Goal: Transaction & Acquisition: Book appointment/travel/reservation

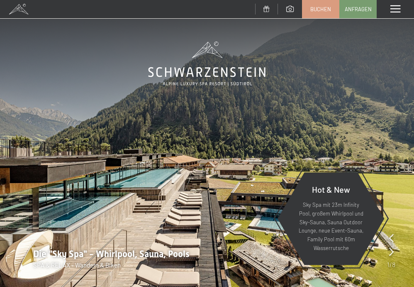
click at [325, 10] on span "Buchen" at bounding box center [321, 8] width 21 height 7
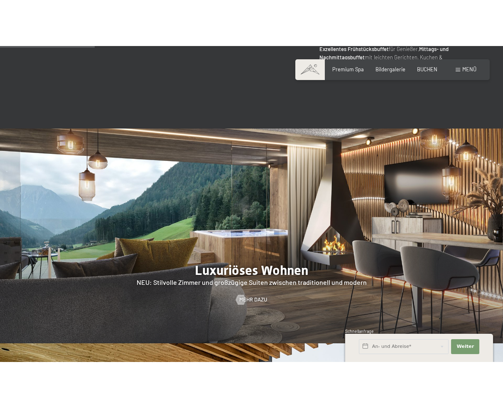
scroll to position [623, 0]
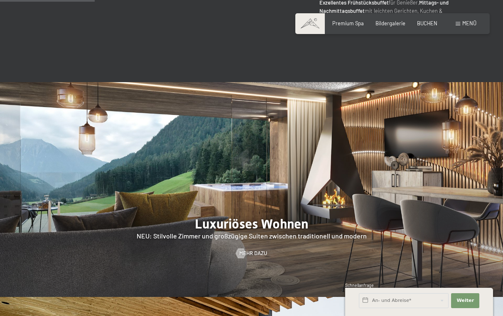
click at [414, 23] on span "BUCHEN" at bounding box center [427, 23] width 20 height 7
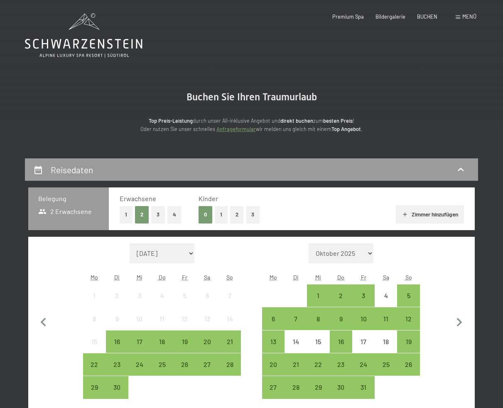
click at [461, 322] on icon "button" at bounding box center [458, 322] width 17 height 17
select select "[DATE]"
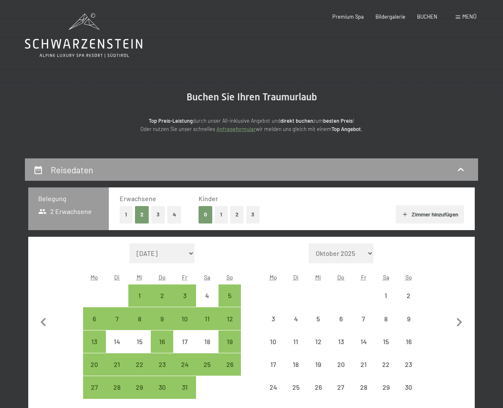
select select "[DATE]"
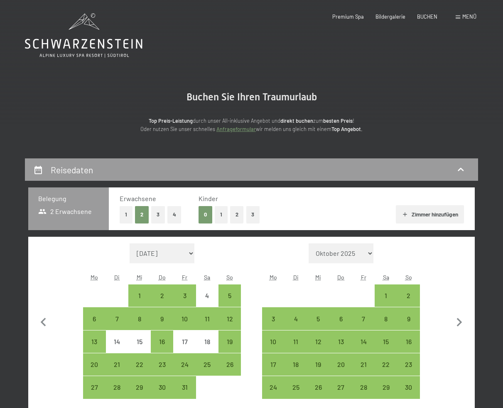
click at [460, 321] on icon "button" at bounding box center [459, 322] width 5 height 9
select select "2025-11-01"
select select "2025-12-01"
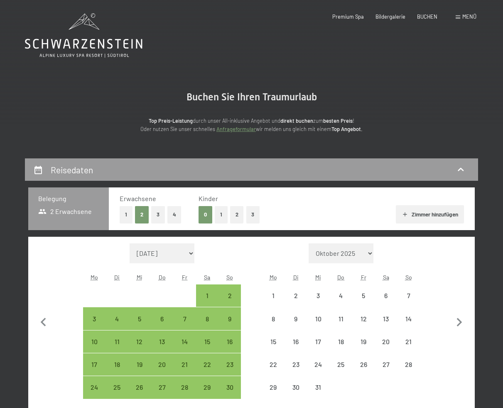
select select "2025-11-01"
select select "2025-12-01"
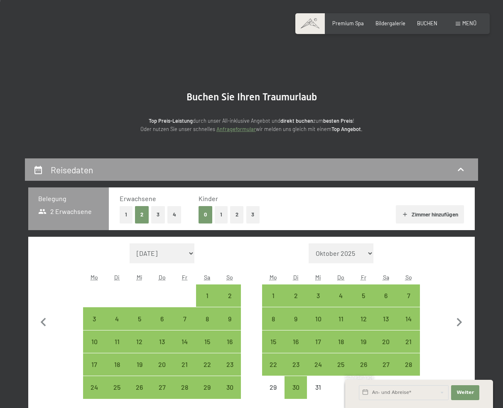
scroll to position [42, 0]
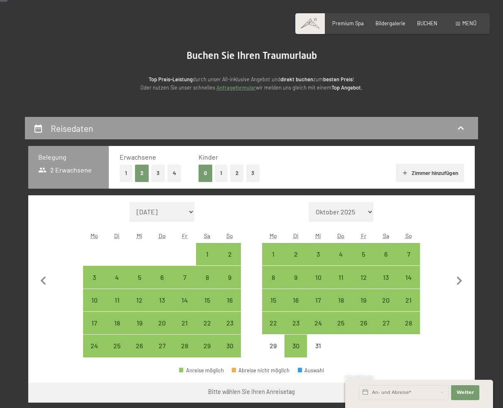
click at [295, 347] on div "30" at bounding box center [295, 353] width 21 height 21
select select "2025-11-01"
select select "2025-12-01"
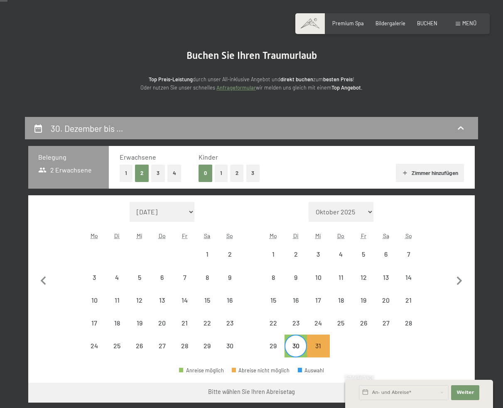
click at [460, 278] on icon "button" at bounding box center [458, 281] width 17 height 17
select select "2025-12-01"
select select "2026-01-01"
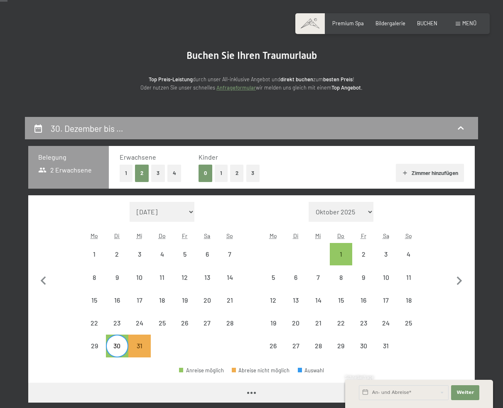
select select "2025-12-01"
select select "2026-01-01"
click at [358, 258] on div "2" at bounding box center [363, 261] width 21 height 21
select select "2025-12-01"
select select "2026-01-01"
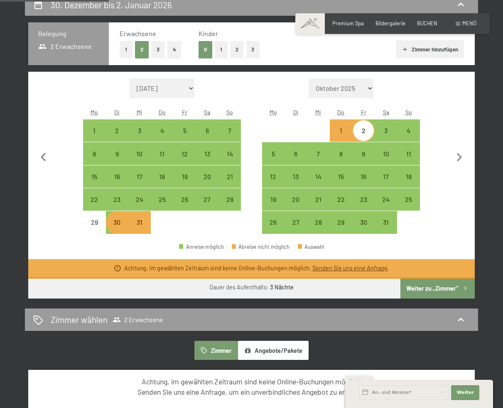
scroll to position [166, 0]
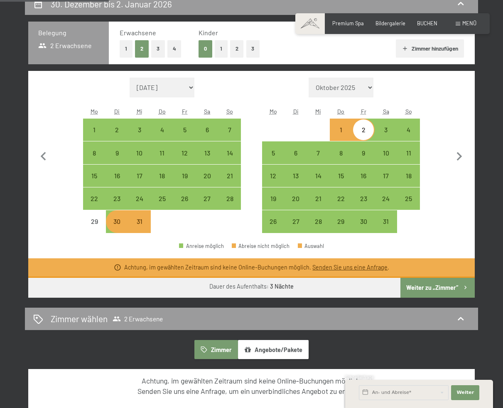
click at [119, 220] on div "30" at bounding box center [117, 228] width 21 height 21
select select "2025-12-01"
select select "2026-01-01"
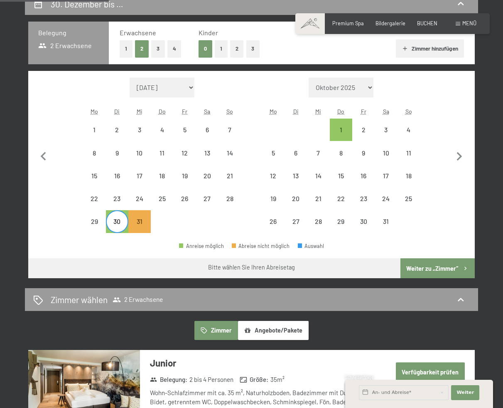
click at [408, 130] on div "4" at bounding box center [408, 137] width 21 height 21
select select "2025-12-01"
select select "2026-01-01"
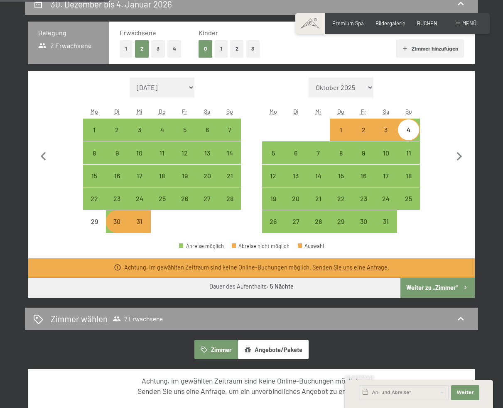
click at [120, 200] on div "23" at bounding box center [117, 206] width 21 height 21
select select "2025-12-01"
select select "2026-01-01"
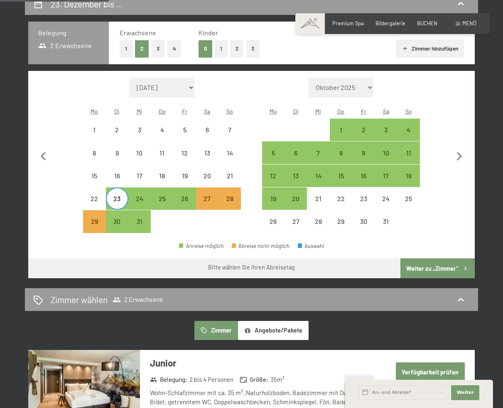
click at [231, 198] on div "28" at bounding box center [229, 206] width 21 height 21
select select "2025-12-01"
select select "2026-01-01"
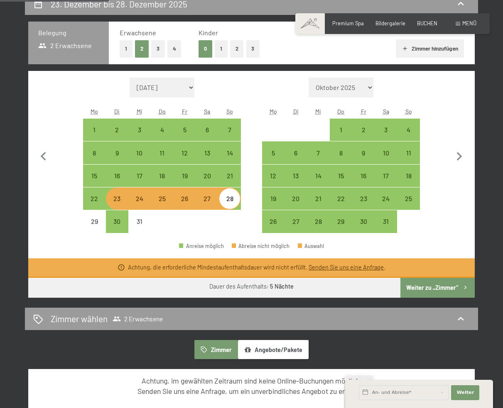
click at [117, 202] on div "23" at bounding box center [117, 206] width 21 height 21
select select "2025-12-01"
select select "2026-01-01"
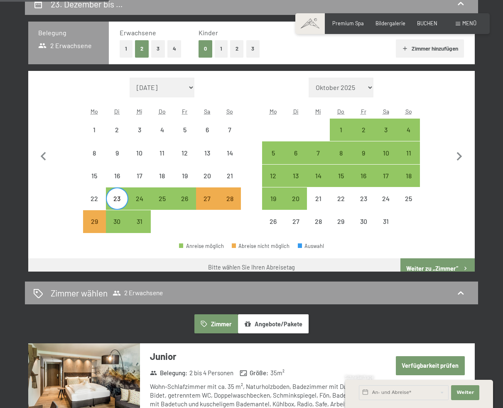
click at [118, 200] on div "23" at bounding box center [117, 206] width 21 height 21
select select "2025-12-01"
select select "2026-01-01"
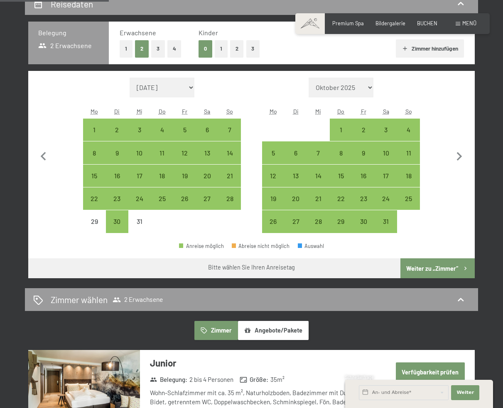
click at [116, 220] on div "30" at bounding box center [117, 228] width 21 height 21
select select "2025-12-01"
select select "2026-01-01"
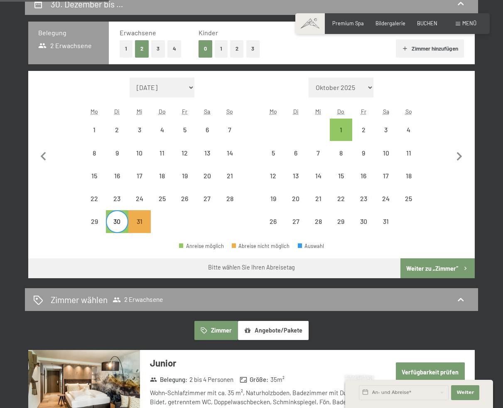
click at [117, 204] on div "23" at bounding box center [117, 206] width 21 height 21
select select "2025-12-01"
select select "2026-01-01"
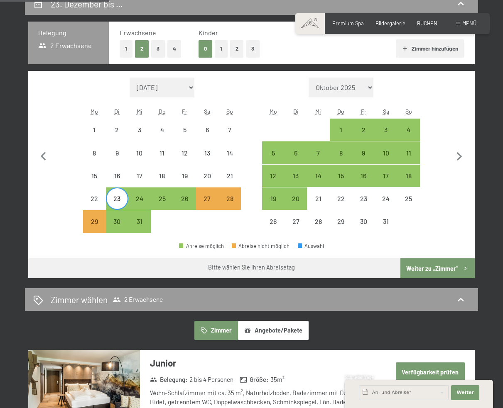
click at [117, 200] on div "23" at bounding box center [117, 206] width 21 height 21
select select "2025-12-01"
select select "2026-01-01"
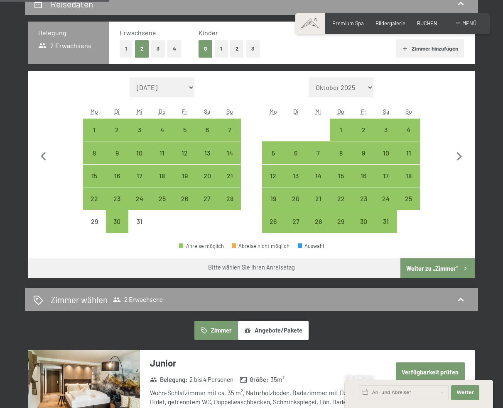
click at [115, 220] on div "30" at bounding box center [117, 228] width 21 height 21
select select "2025-12-01"
select select "2026-01-01"
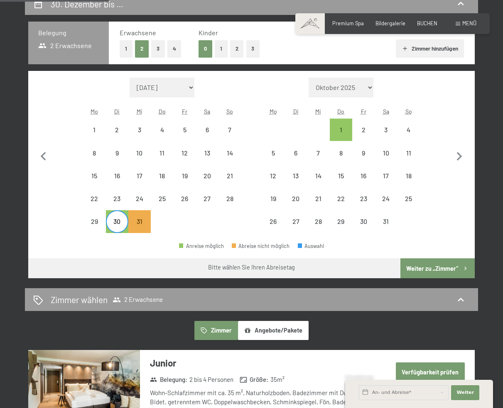
click at [118, 201] on div "23" at bounding box center [117, 206] width 21 height 21
select select "2025-12-01"
select select "2026-01-01"
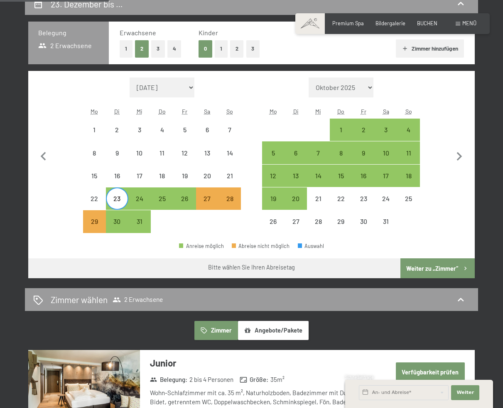
click at [118, 200] on div "23" at bounding box center [117, 206] width 21 height 21
select select "2025-12-01"
select select "2026-01-01"
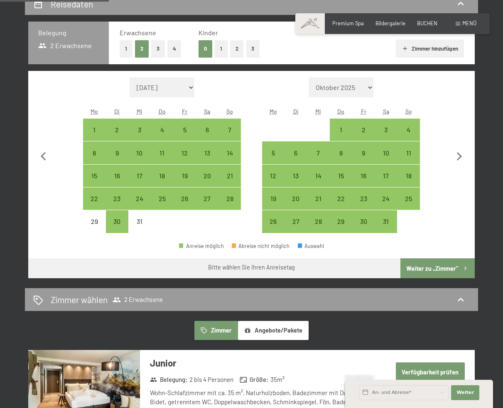
click at [118, 200] on div "23" at bounding box center [117, 206] width 21 height 21
select select "2025-12-01"
select select "2026-01-01"
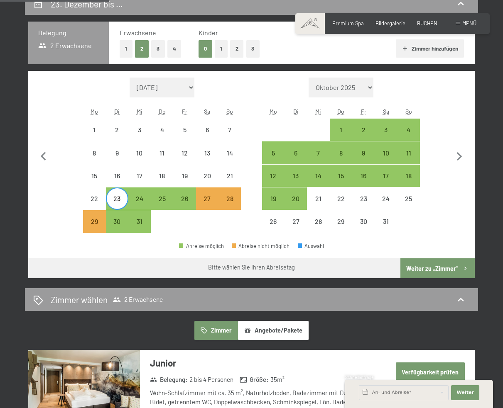
click at [116, 221] on div "30" at bounding box center [117, 228] width 21 height 21
select select "2025-12-01"
select select "2026-01-01"
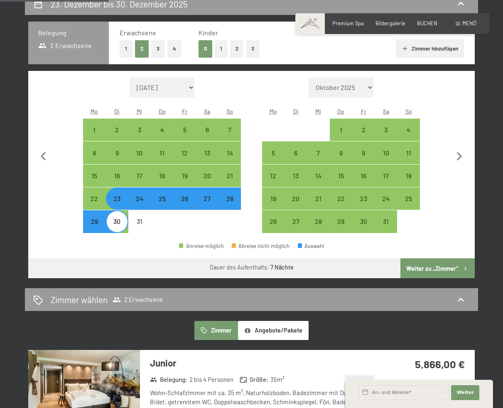
click at [460, 301] on icon at bounding box center [460, 300] width 10 height 10
select select "2025-12-01"
select select "2026-01-01"
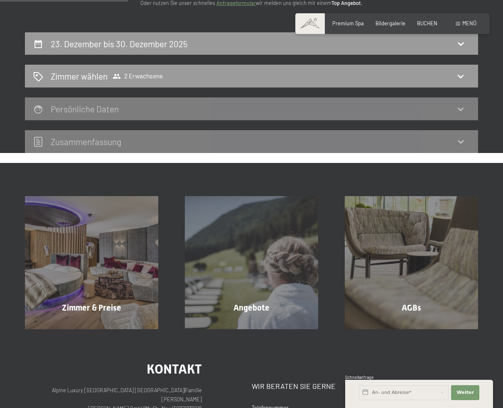
scroll to position [34, 0]
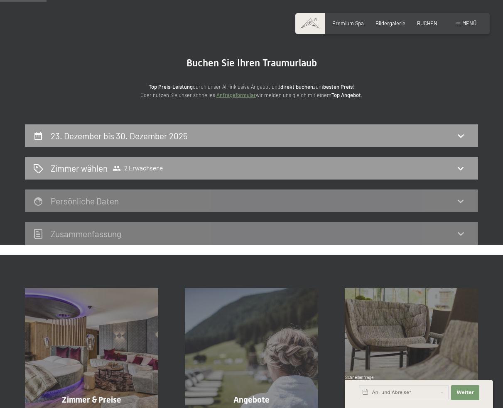
click at [95, 166] on h2 "Zimmer wählen" at bounding box center [79, 168] width 57 height 12
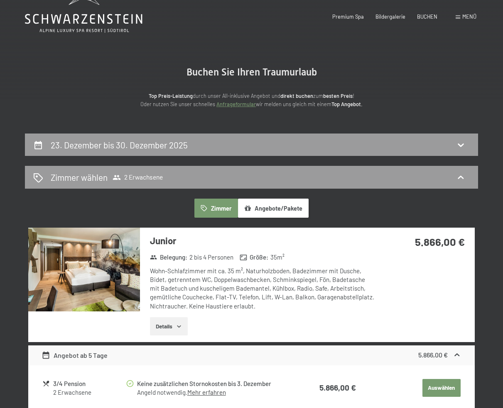
scroll to position [0, 0]
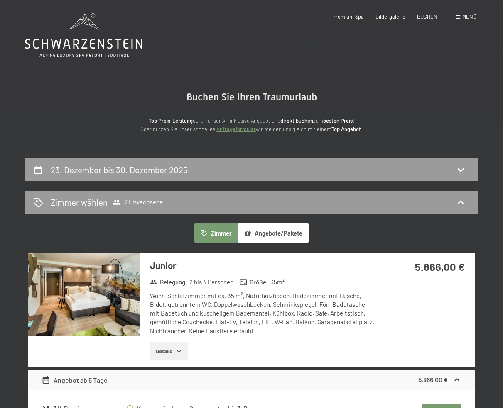
click at [462, 203] on icon at bounding box center [460, 201] width 6 height 3
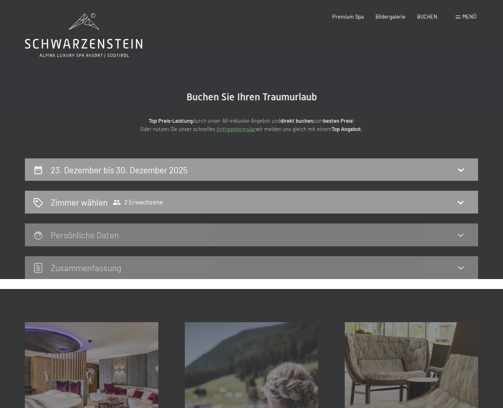
click at [461, 169] on icon at bounding box center [460, 170] width 10 height 10
select select "2025-12-01"
select select "2026-01-01"
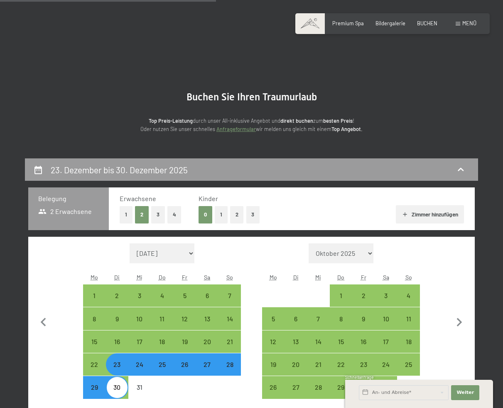
scroll to position [159, 0]
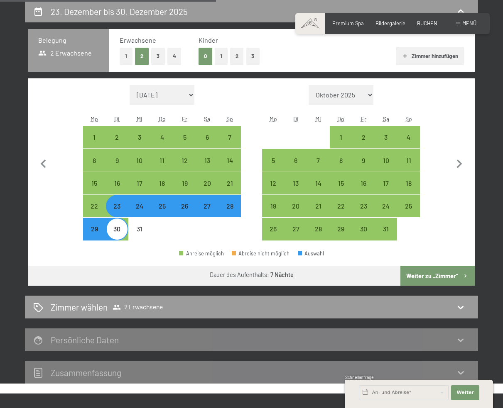
click at [113, 208] on div "23" at bounding box center [117, 213] width 21 height 21
select select "2025-12-01"
select select "2026-01-01"
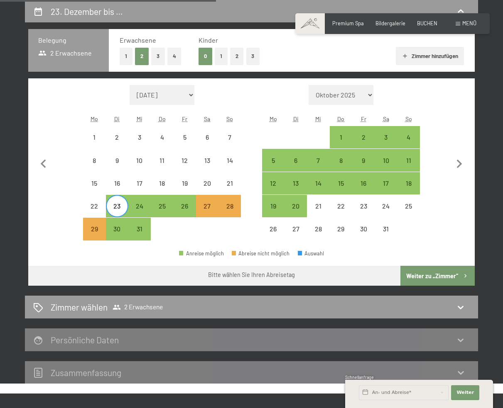
click at [227, 205] on div "28" at bounding box center [229, 213] width 21 height 21
select select "2025-12-01"
select select "2026-01-01"
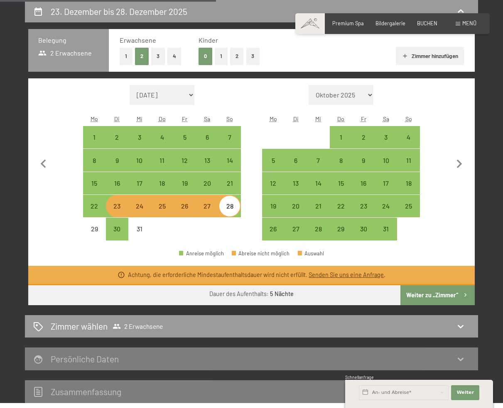
click at [112, 211] on div "23" at bounding box center [117, 213] width 21 height 21
select select "2025-12-01"
select select "2026-01-01"
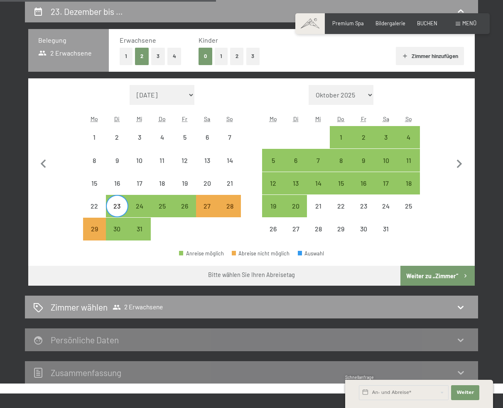
click at [91, 230] on div "29" at bounding box center [94, 236] width 21 height 21
select select "2025-12-01"
select select "2026-01-01"
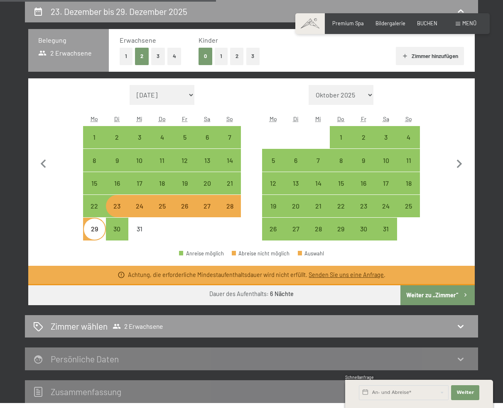
click at [115, 209] on div "23" at bounding box center [117, 213] width 21 height 21
select select "2025-12-01"
select select "2026-01-01"
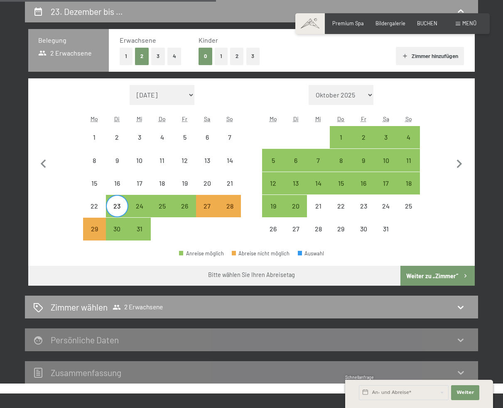
click at [139, 233] on div "31" at bounding box center [139, 236] width 21 height 21
select select "2025-12-01"
select select "2026-01-01"
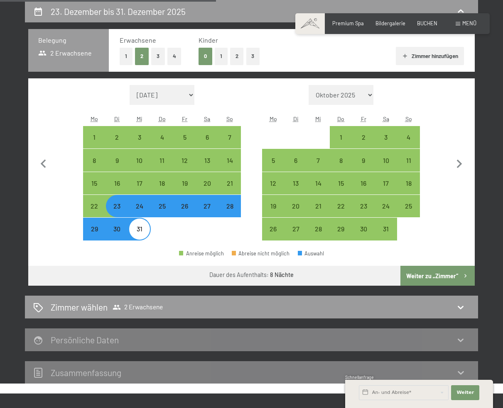
click at [141, 208] on div "24" at bounding box center [139, 213] width 21 height 21
select select "2025-12-01"
select select "2026-01-01"
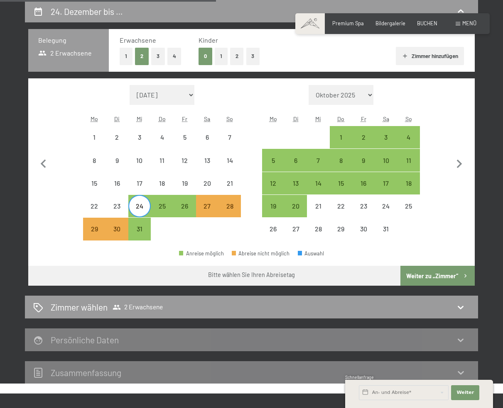
click at [133, 229] on div "31" at bounding box center [139, 236] width 21 height 21
select select "2025-12-01"
select select "2026-01-01"
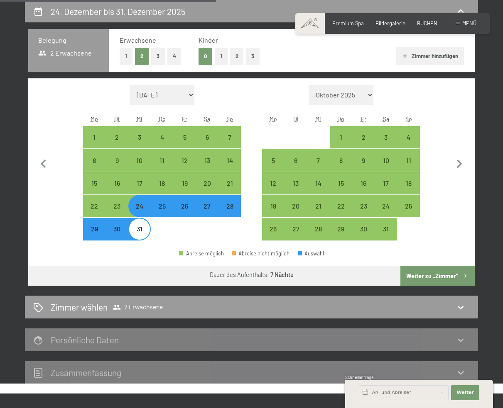
click at [119, 231] on div "30" at bounding box center [117, 236] width 21 height 21
select select "2025-12-01"
select select "2026-01-01"
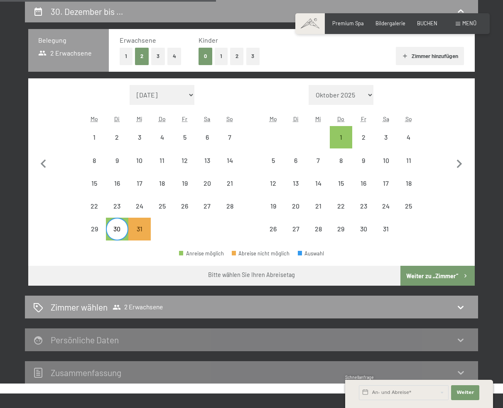
click at [344, 159] on div "8" at bounding box center [340, 167] width 21 height 21
select select "2025-12-01"
select select "2026-01-01"
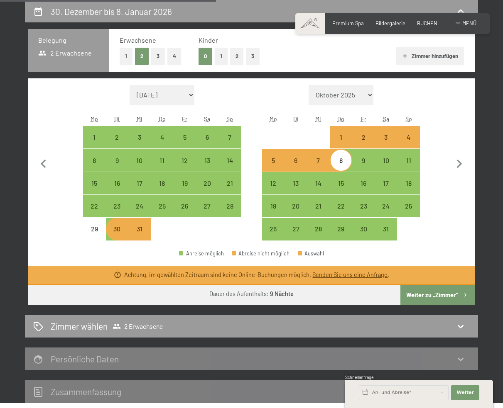
click at [227, 200] on div "28" at bounding box center [229, 206] width 21 height 21
select select "2025-12-01"
select select "2026-01-01"
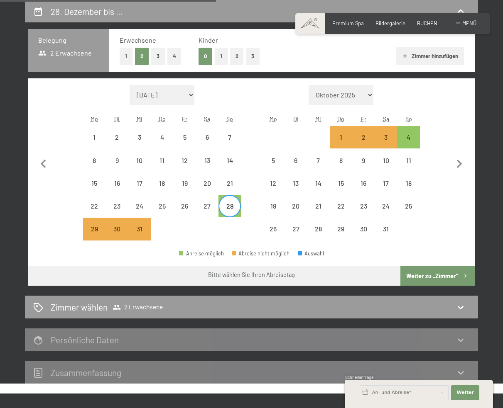
click at [413, 136] on div "4" at bounding box center [408, 144] width 21 height 21
select select "2025-12-01"
select select "2026-01-01"
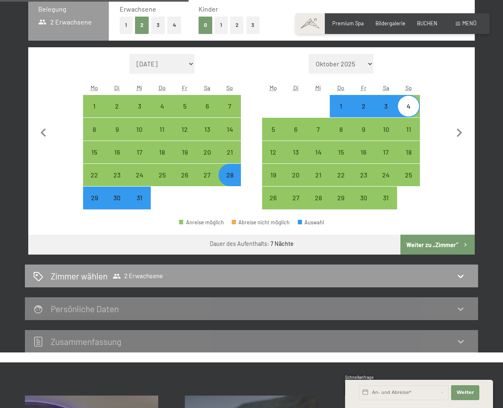
scroll to position [283, 0]
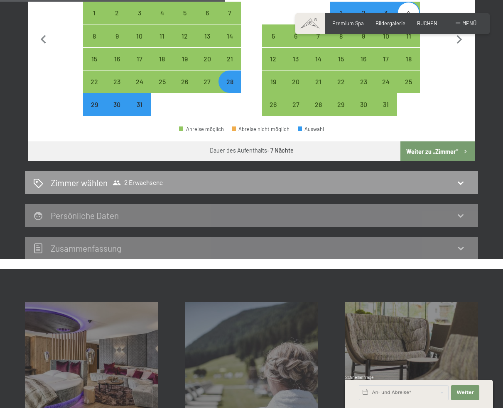
click at [447, 190] on div "Zimmer wählen 2 Erwachsene" at bounding box center [251, 182] width 453 height 23
select select "2025-12-01"
select select "2026-01-01"
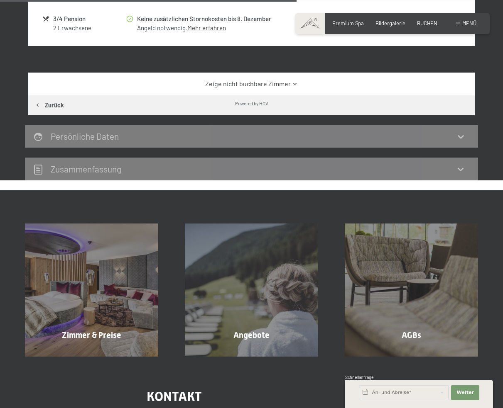
scroll to position [117, 0]
